Goal: Information Seeking & Learning: Learn about a topic

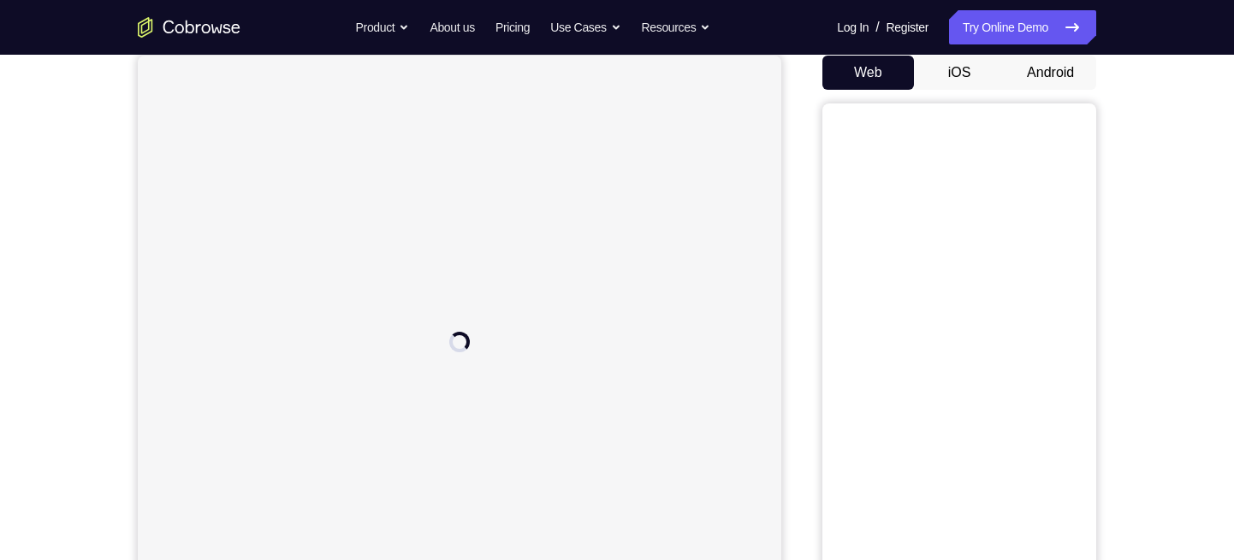
click at [1051, 56] on button "Android" at bounding box center [1050, 73] width 92 height 34
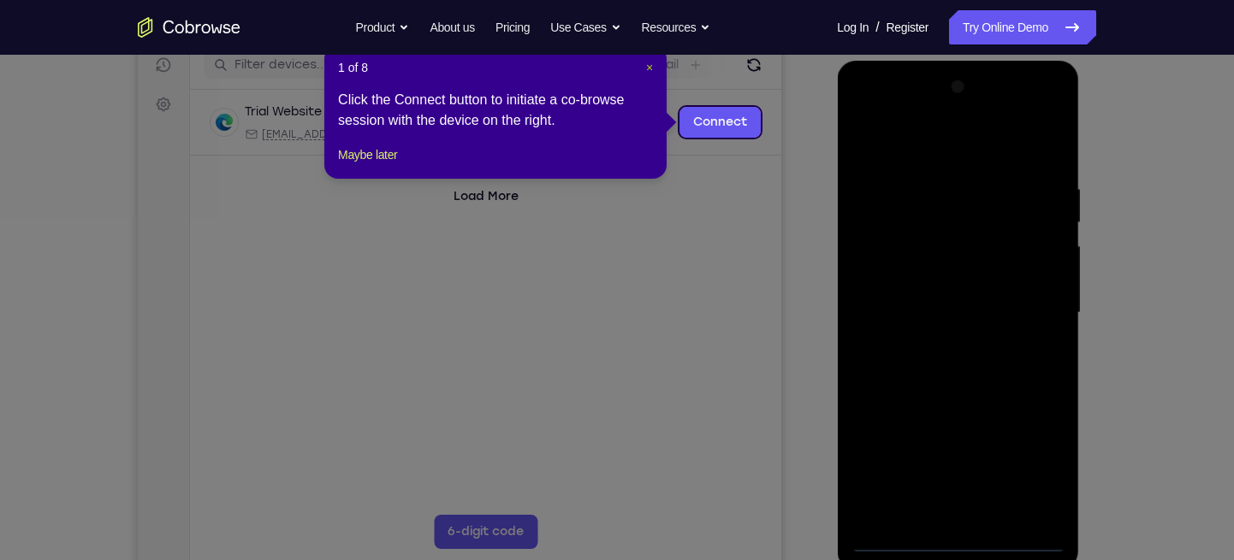
click at [646, 65] on span "×" at bounding box center [649, 68] width 7 height 14
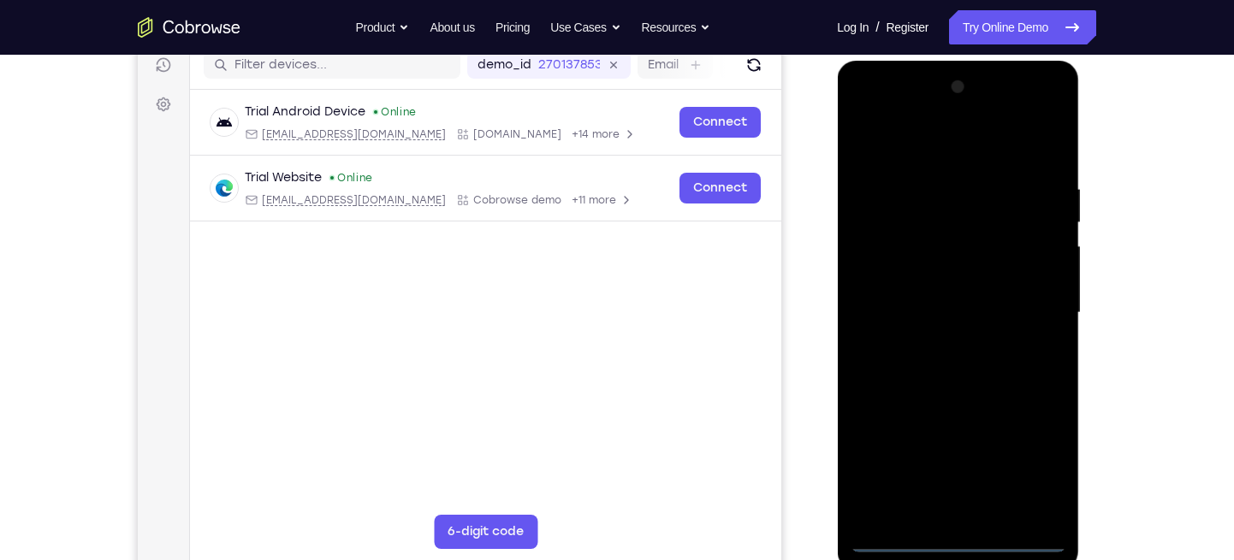
click at [965, 527] on div at bounding box center [958, 313] width 216 height 479
click at [965, 537] on div at bounding box center [958, 313] width 216 height 479
click at [1044, 479] on div at bounding box center [958, 313] width 216 height 479
click at [966, 142] on div at bounding box center [958, 313] width 216 height 479
click at [935, 210] on div at bounding box center [958, 313] width 216 height 479
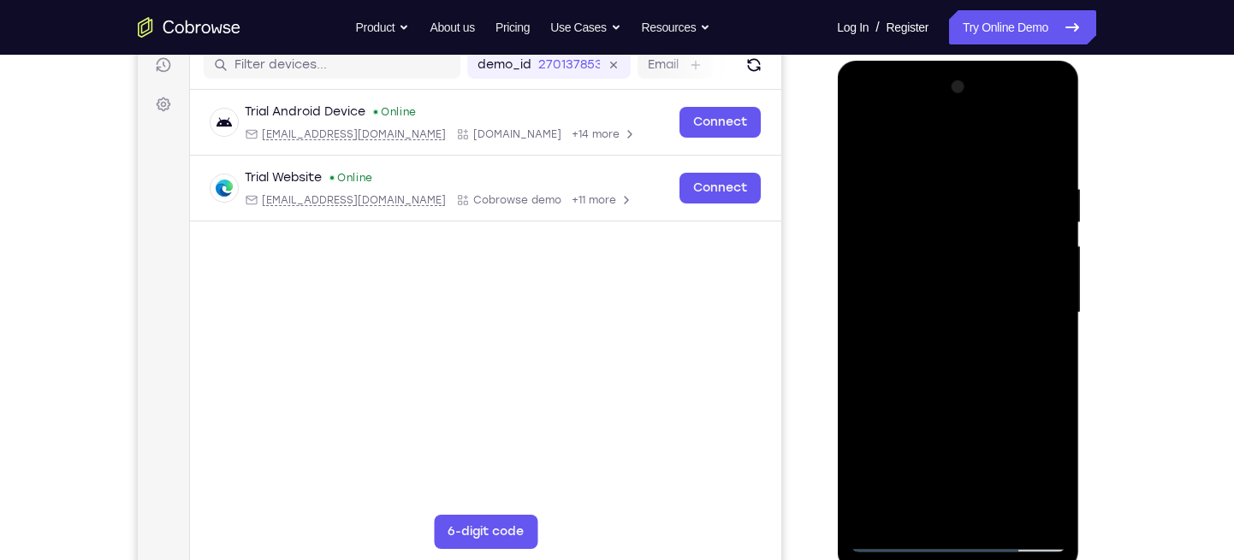
drag, startPoint x: 1025, startPoint y: 395, endPoint x: 1023, endPoint y: 329, distance: 66.8
click at [1023, 329] on div at bounding box center [958, 313] width 216 height 479
drag, startPoint x: 1008, startPoint y: 408, endPoint x: 1016, endPoint y: 279, distance: 129.5
click at [1016, 279] on div at bounding box center [958, 313] width 216 height 479
drag, startPoint x: 1007, startPoint y: 390, endPoint x: 1007, endPoint y: 325, distance: 65.0
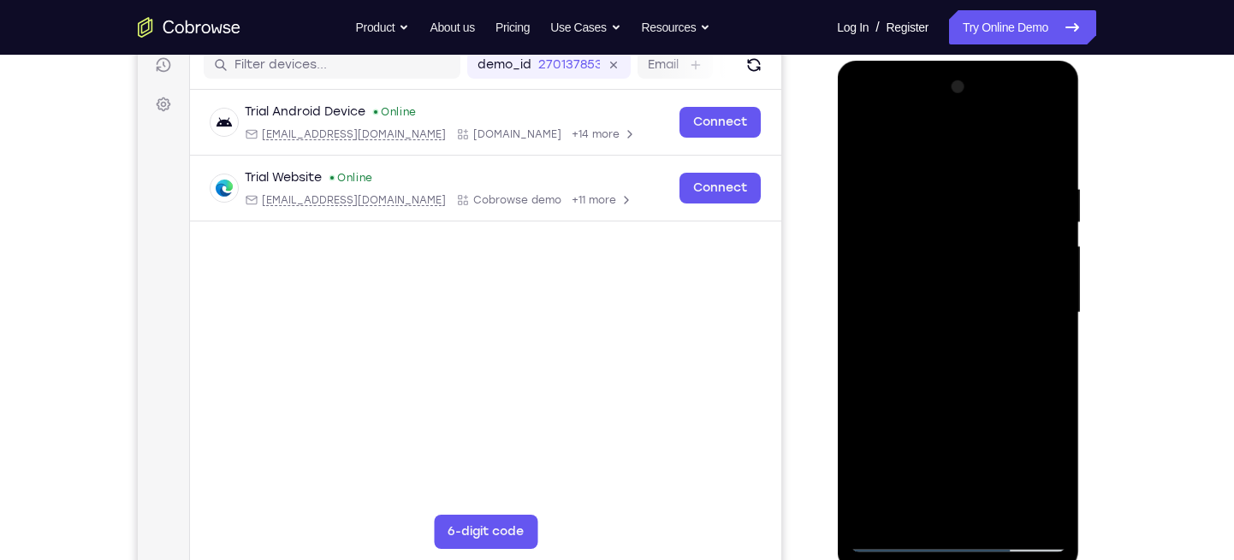
click at [1007, 325] on div at bounding box center [958, 313] width 216 height 479
